Goal: Information Seeking & Learning: Learn about a topic

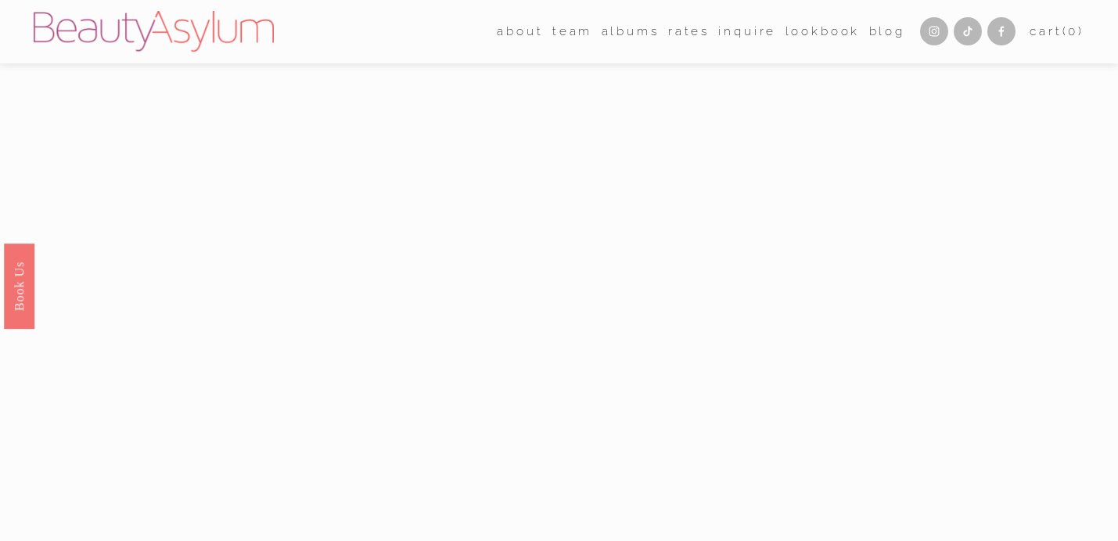
click at [673, 34] on link "Rates" at bounding box center [688, 32] width 41 height 24
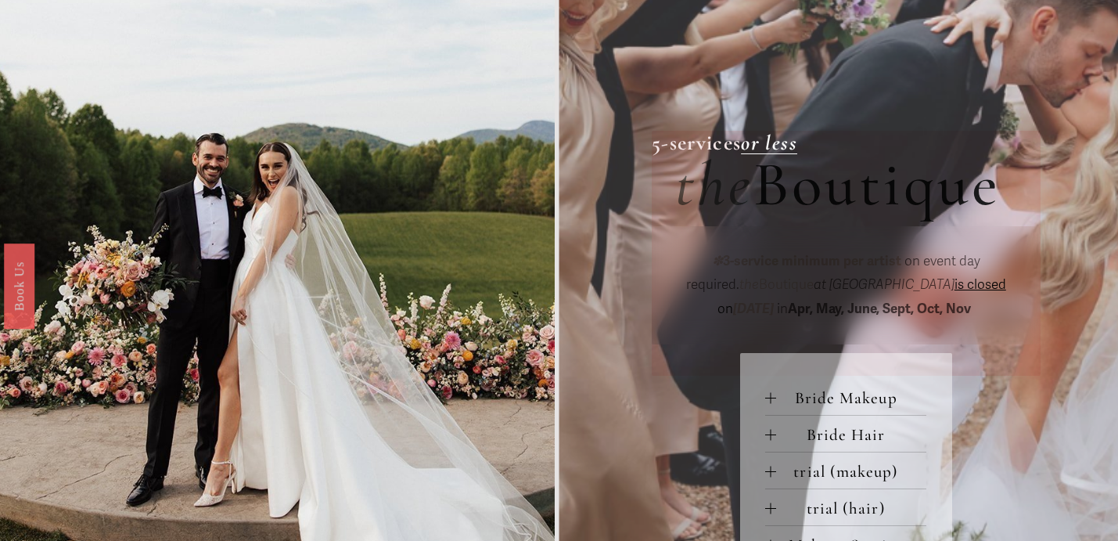
scroll to position [562, 0]
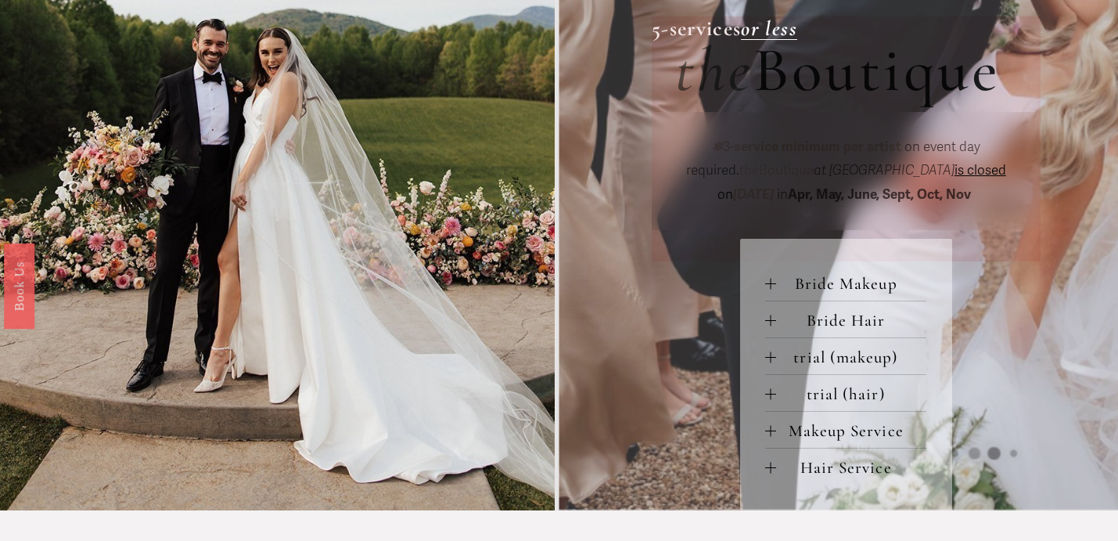
click at [772, 434] on div at bounding box center [770, 430] width 11 height 11
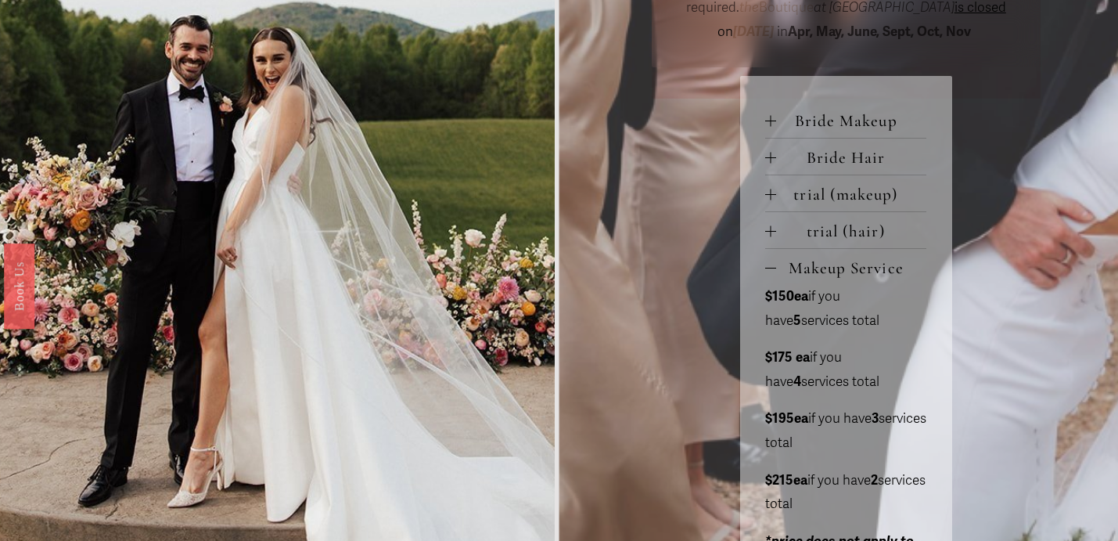
scroll to position [727, 0]
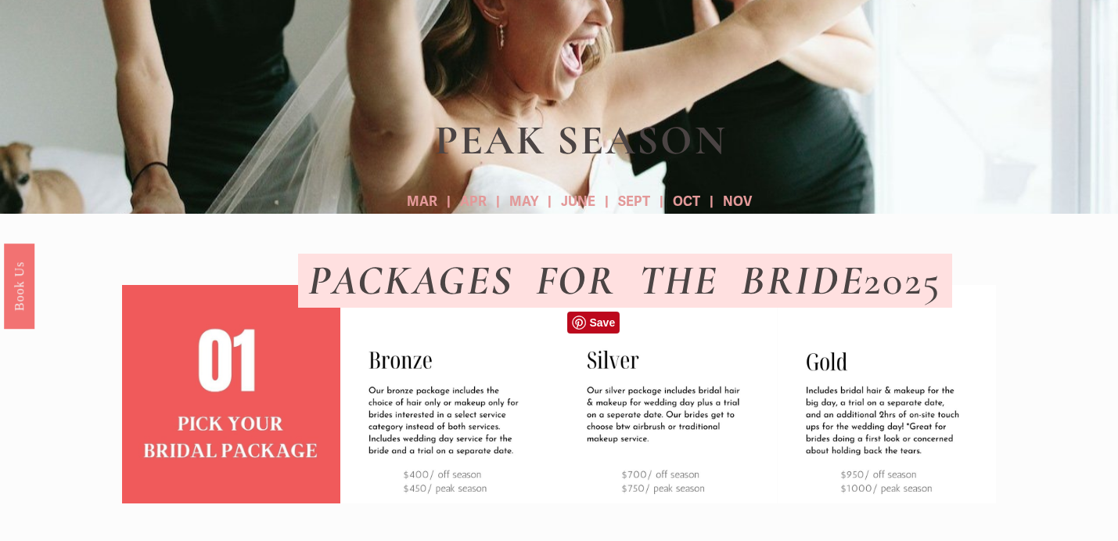
scroll to position [480, 0]
